Goal: Information Seeking & Learning: Learn about a topic

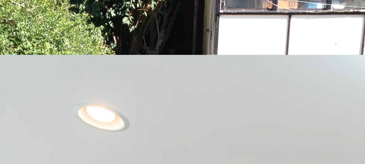
scroll to position [513, 0]
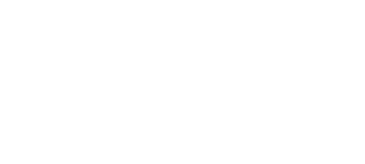
scroll to position [597, 0]
drag, startPoint x: 36, startPoint y: 73, endPoint x: 42, endPoint y: 86, distance: 14.0
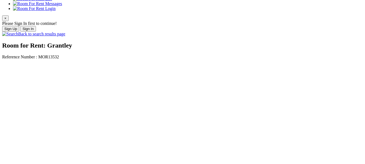
scroll to position [108, 0]
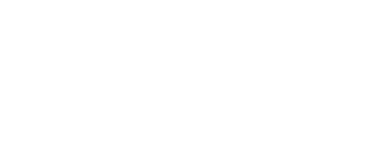
scroll to position [648, 0]
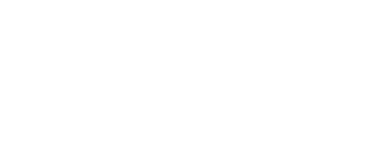
drag, startPoint x: 230, startPoint y: 136, endPoint x: 231, endPoint y: 139, distance: 3.5
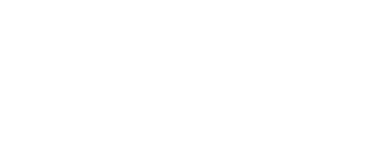
scroll to position [585, 0]
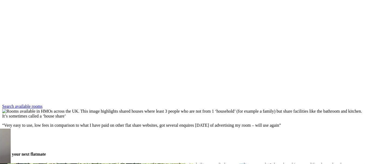
scroll to position [405, 0]
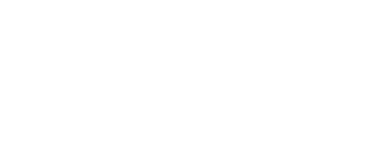
scroll to position [567, 0]
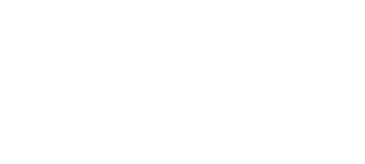
drag, startPoint x: 35, startPoint y: 84, endPoint x: 38, endPoint y: 86, distance: 3.3
drag, startPoint x: 39, startPoint y: 117, endPoint x: 46, endPoint y: 116, distance: 7.3
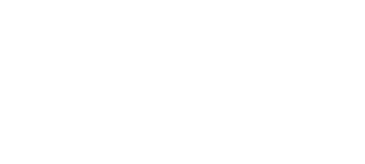
scroll to position [594, 0]
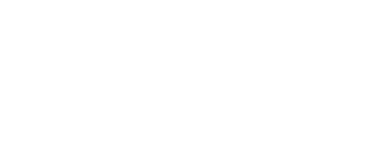
drag, startPoint x: 67, startPoint y: 104, endPoint x: 33, endPoint y: 104, distance: 33.7
drag, startPoint x: 192, startPoint y: 74, endPoint x: 200, endPoint y: 74, distance: 8.4
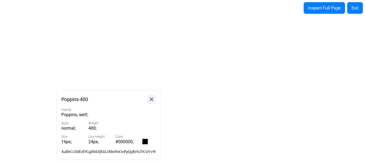
click at [148, 99] on icon at bounding box center [151, 99] width 6 height 7
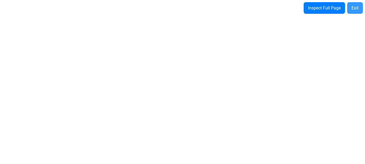
click at [356, 7] on div "Exit" at bounding box center [354, 7] width 7 height 5
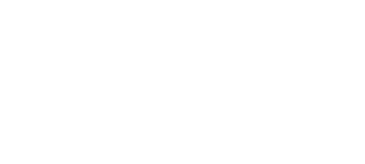
scroll to position [612, 0]
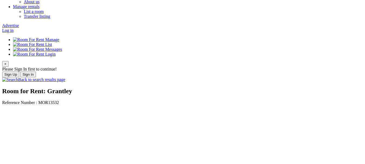
scroll to position [0, 0]
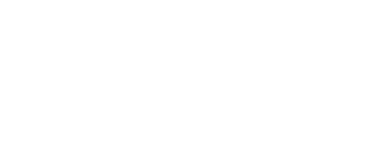
scroll to position [432, 0]
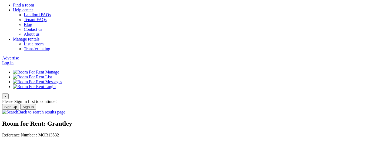
scroll to position [54, 0]
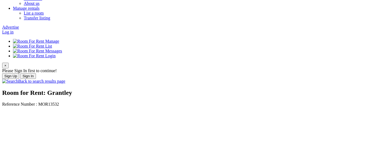
drag, startPoint x: 123, startPoint y: 4, endPoint x: 193, endPoint y: 14, distance: 70.4
